Goal: Task Accomplishment & Management: Manage account settings

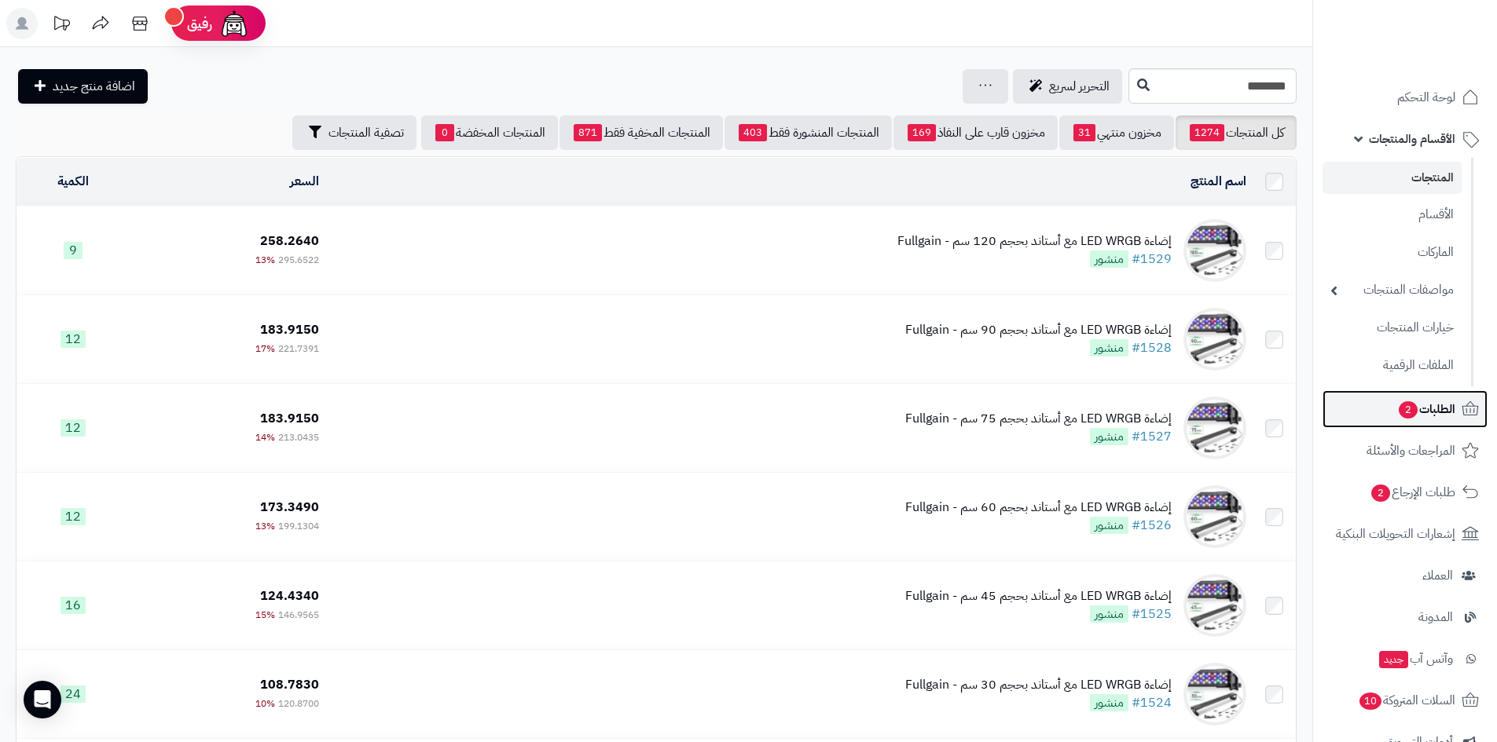
click at [1443, 409] on span "الطلبات 2" at bounding box center [1426, 409] width 58 height 22
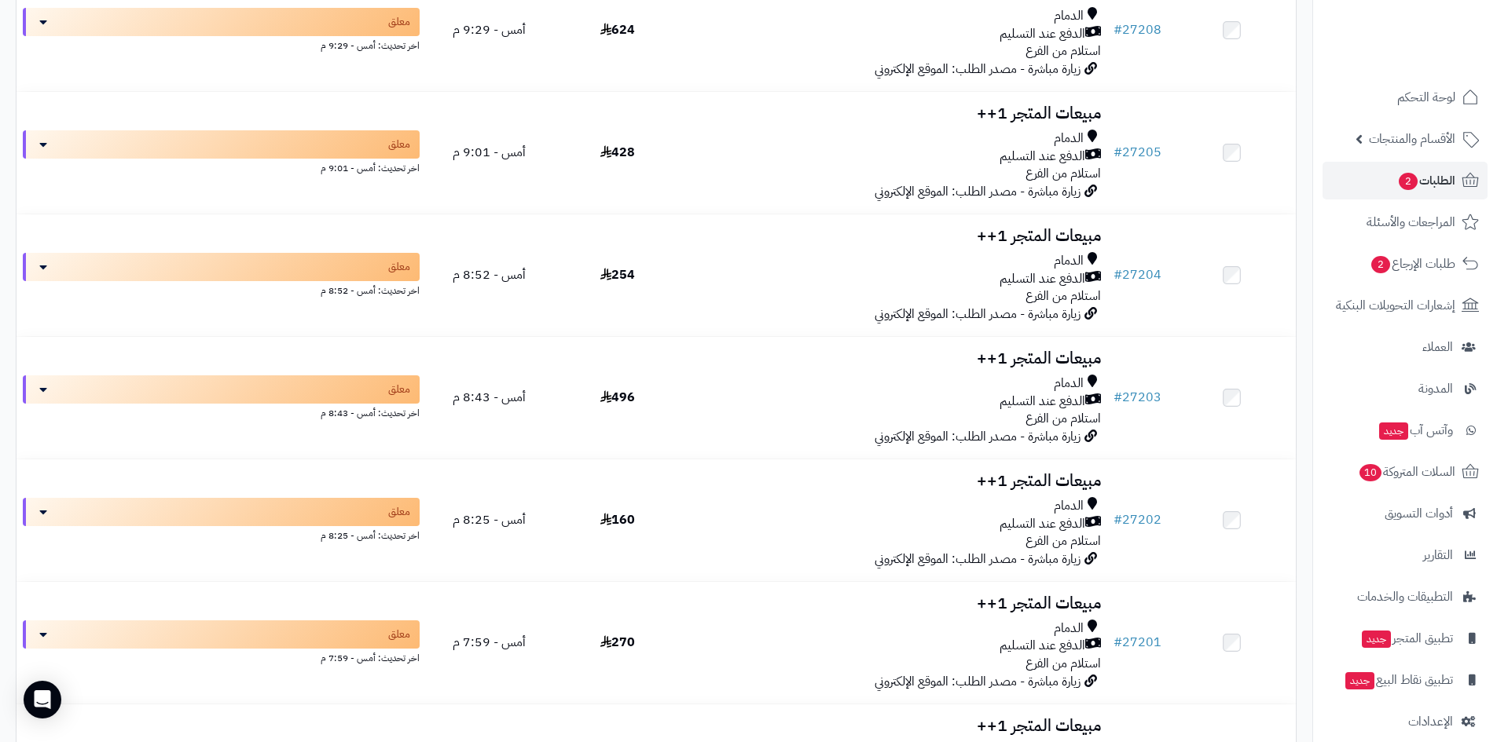
scroll to position [2985, 0]
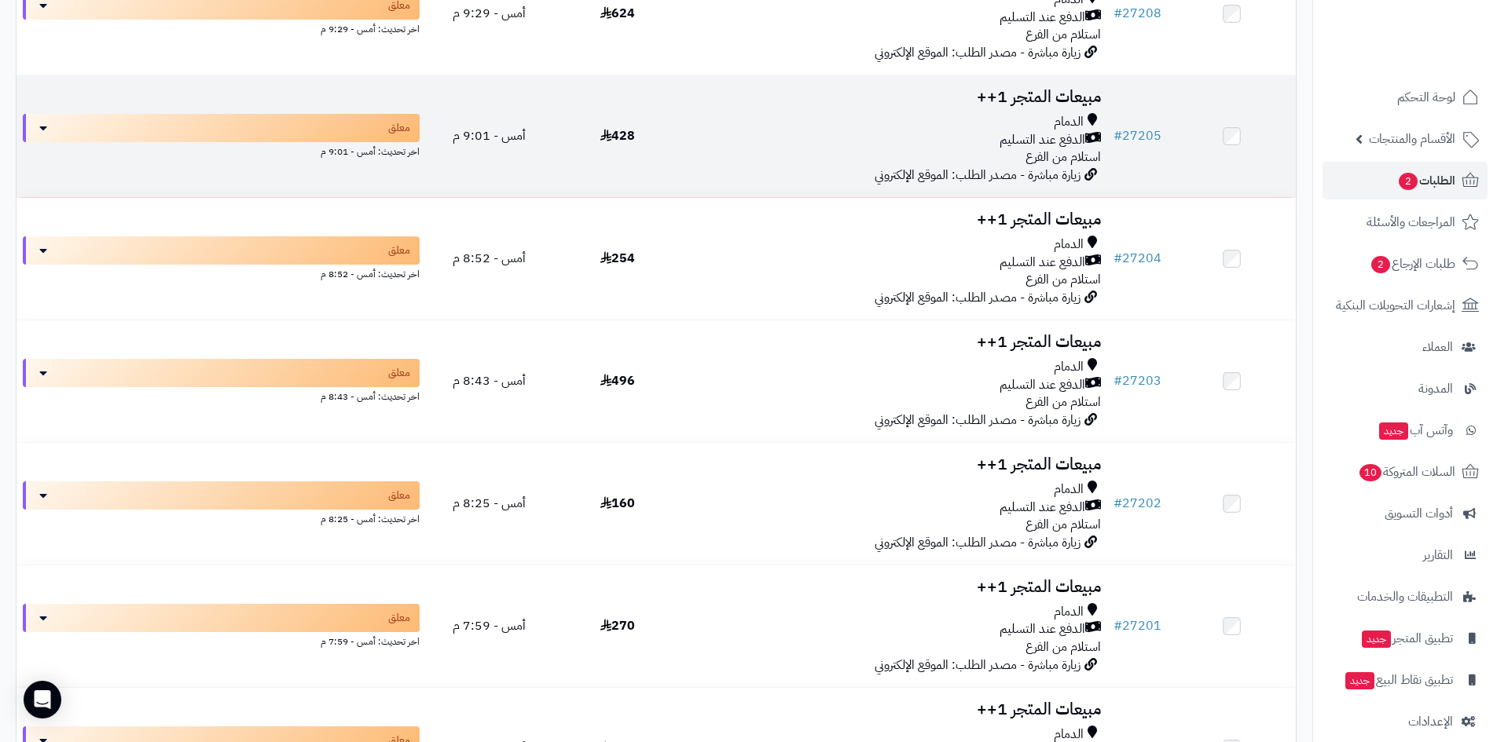
click at [618, 132] on span "428" at bounding box center [617, 135] width 35 height 19
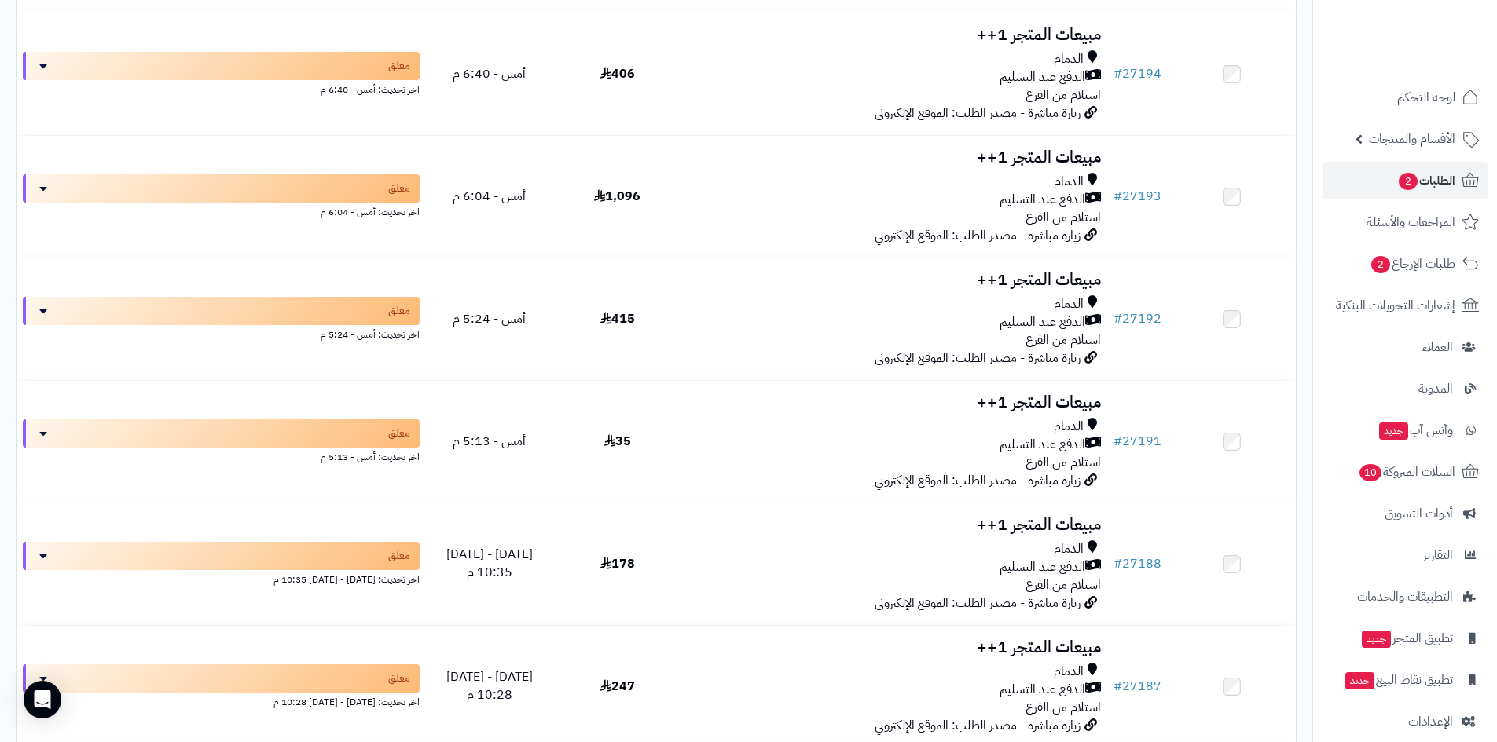
scroll to position [4400, 0]
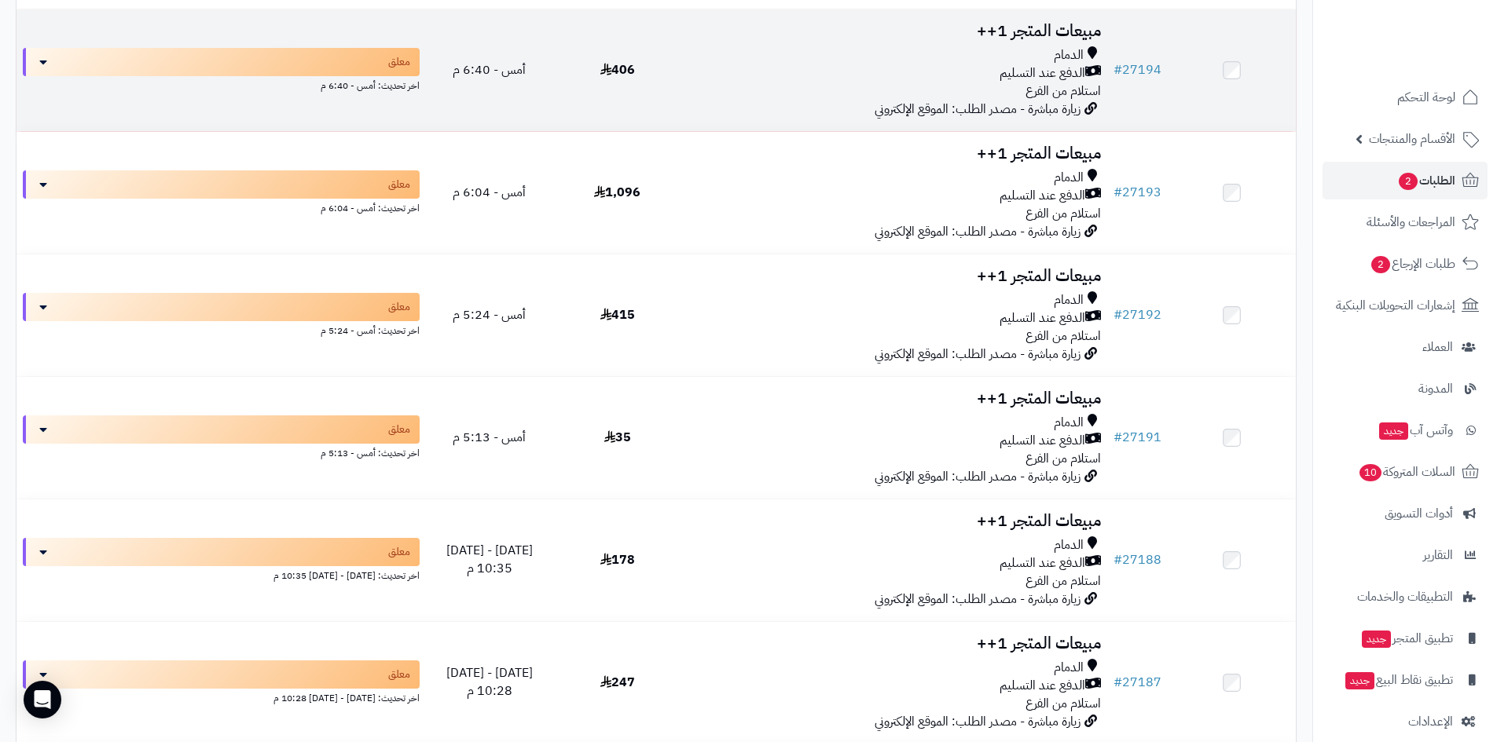
click at [624, 67] on span "406" at bounding box center [617, 69] width 35 height 19
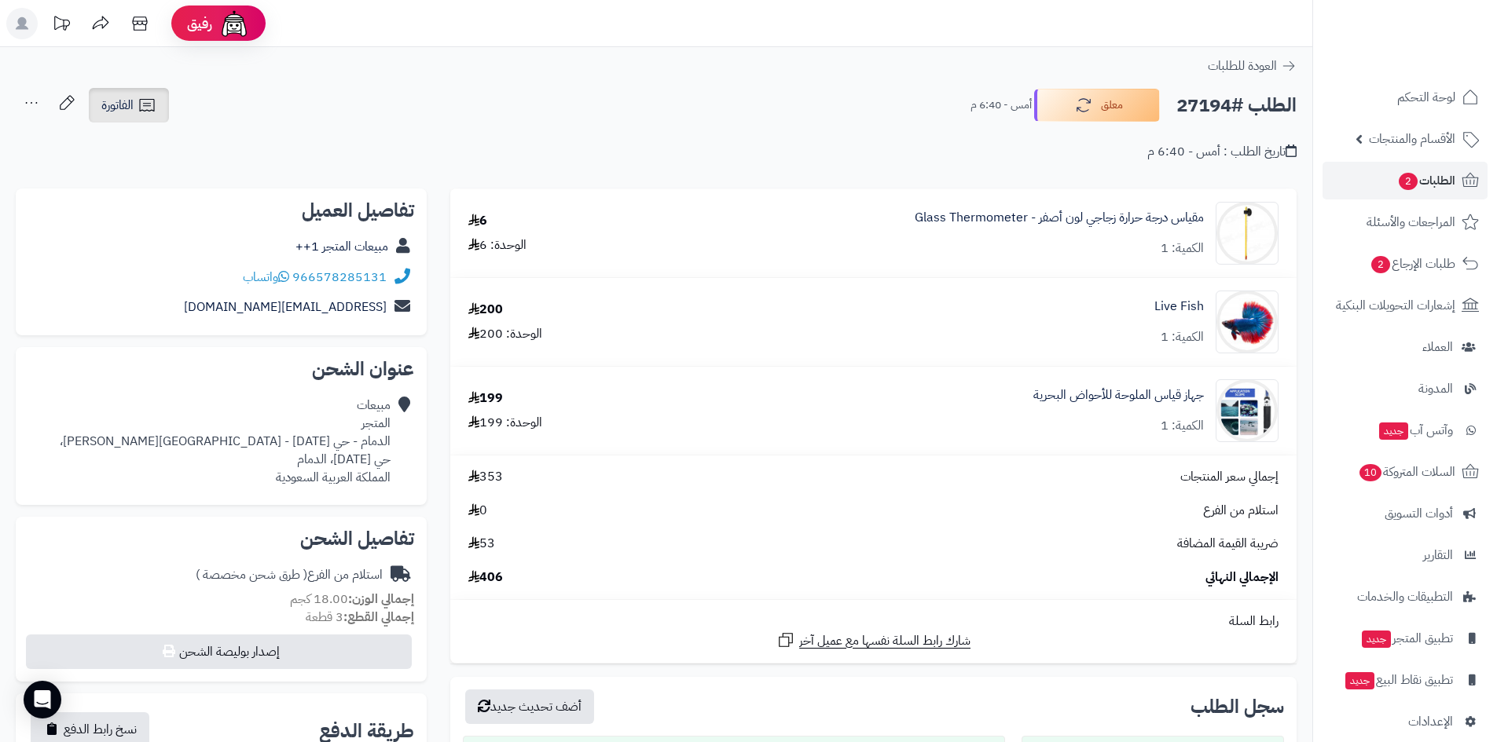
click at [138, 110] on icon at bounding box center [146, 105] width 19 height 19
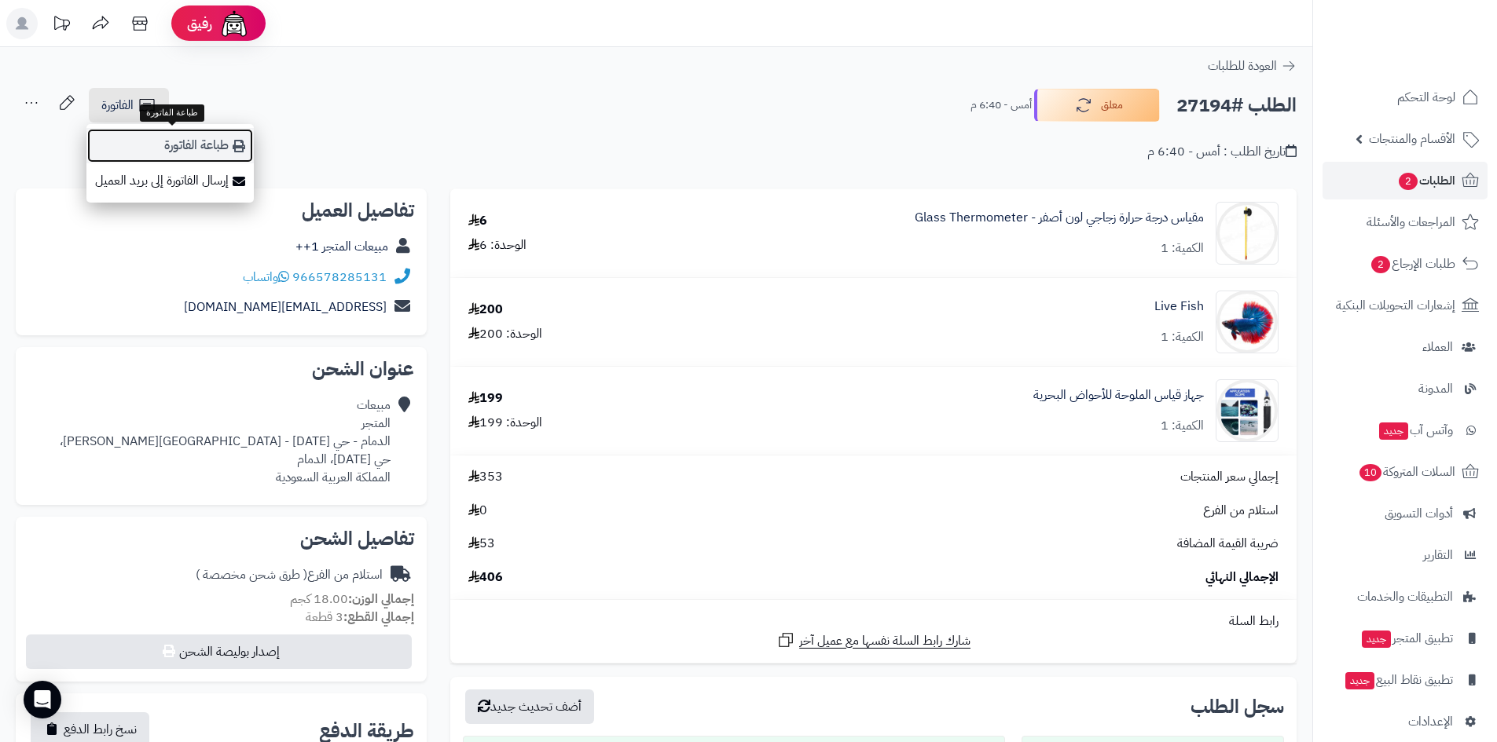
click at [197, 147] on link "طباعة الفاتورة" at bounding box center [169, 145] width 167 height 35
